Goal: Find specific page/section: Find specific page/section

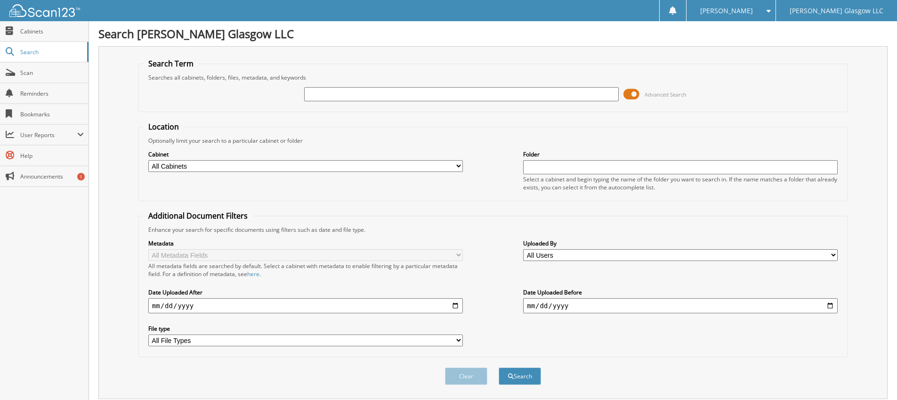
click at [351, 94] on input "text" at bounding box center [461, 94] width 315 height 14
type input "6082653"
click at [631, 96] on span at bounding box center [631, 94] width 16 height 14
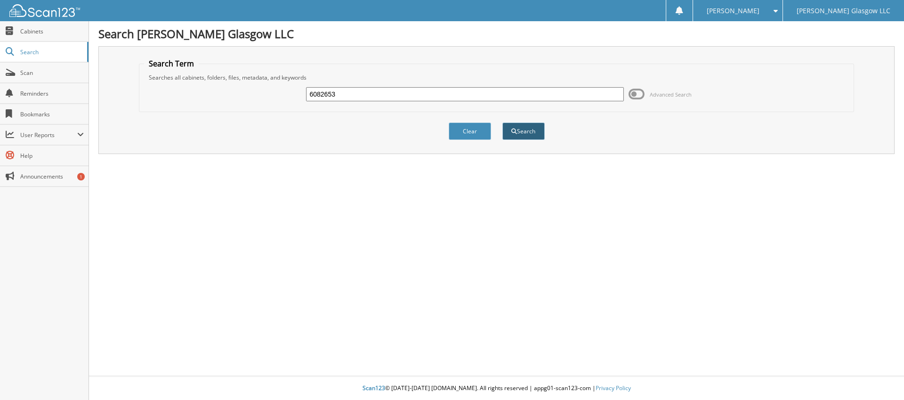
click at [541, 133] on button "Search" at bounding box center [523, 130] width 42 height 17
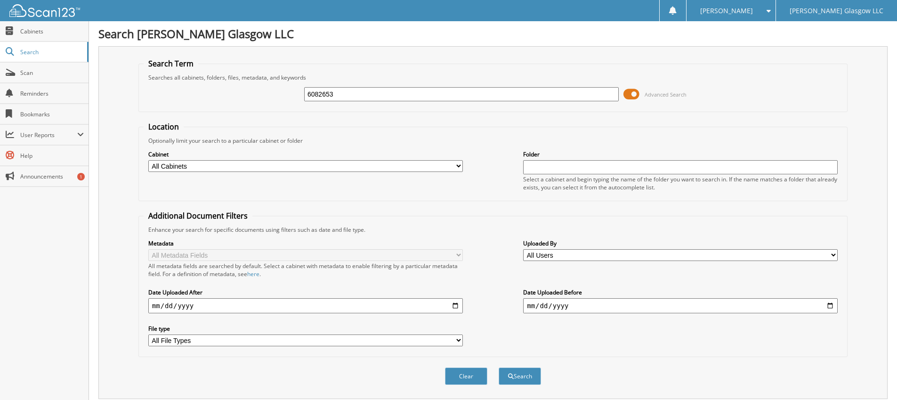
click at [629, 96] on span at bounding box center [631, 94] width 16 height 14
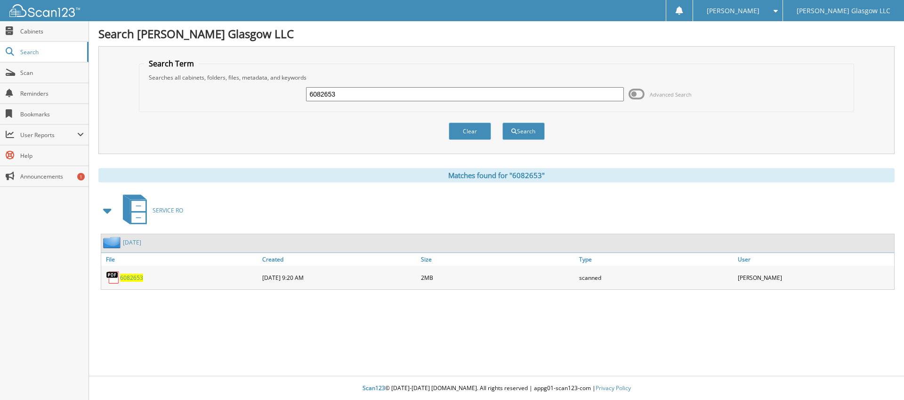
click at [134, 280] on span "6082653" at bounding box center [131, 278] width 23 height 8
